Goal: Book appointment/travel/reservation

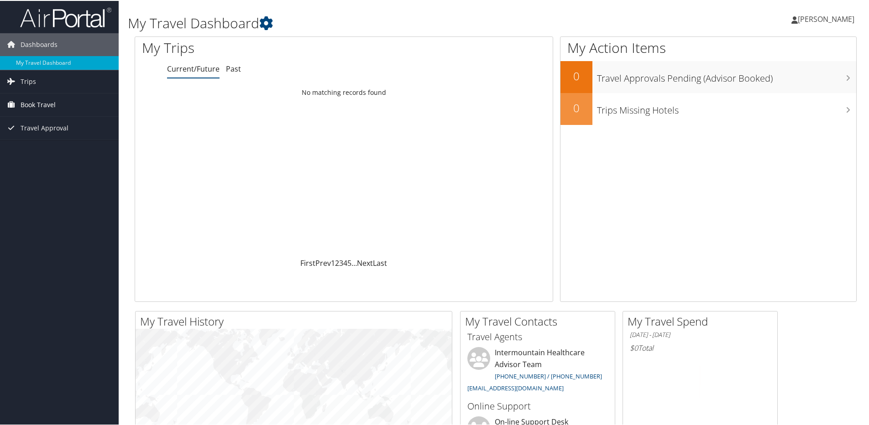
click at [42, 104] on span "Book Travel" at bounding box center [38, 104] width 35 height 23
click at [49, 149] on link "Book/Manage Online Trips" at bounding box center [59, 150] width 119 height 14
